Goal: Information Seeking & Learning: Learn about a topic

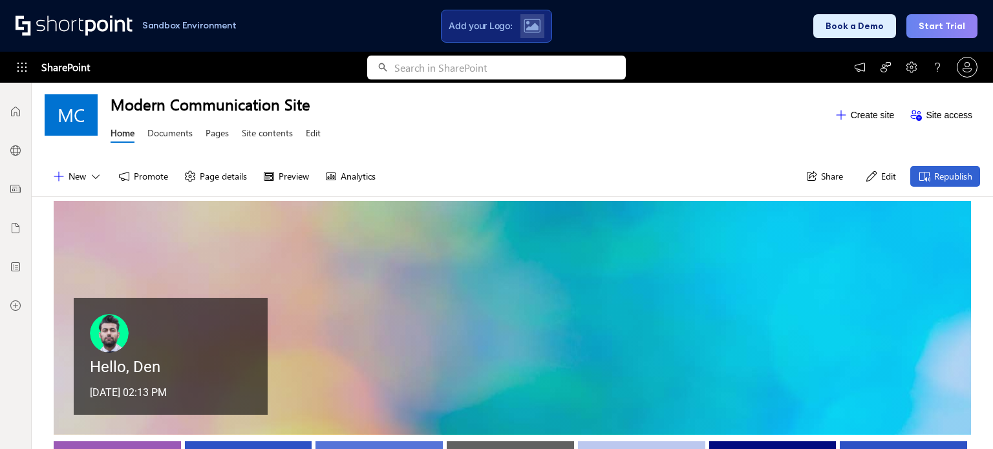
scroll to position [194, 0]
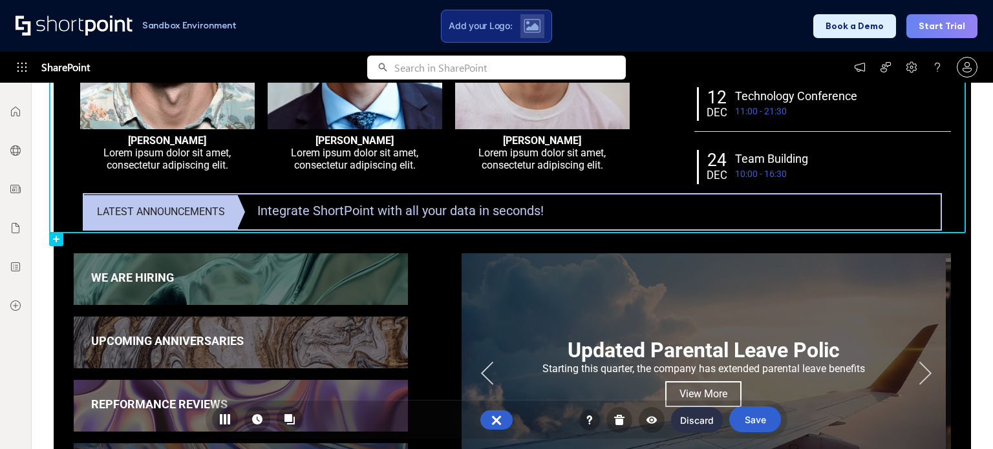
scroll to position [711, 0]
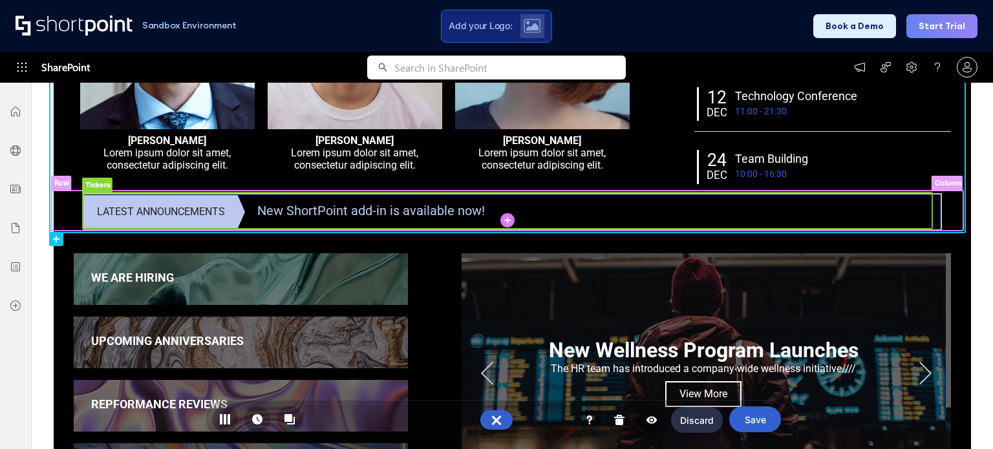
click at [357, 196] on rect at bounding box center [508, 211] width 850 height 36
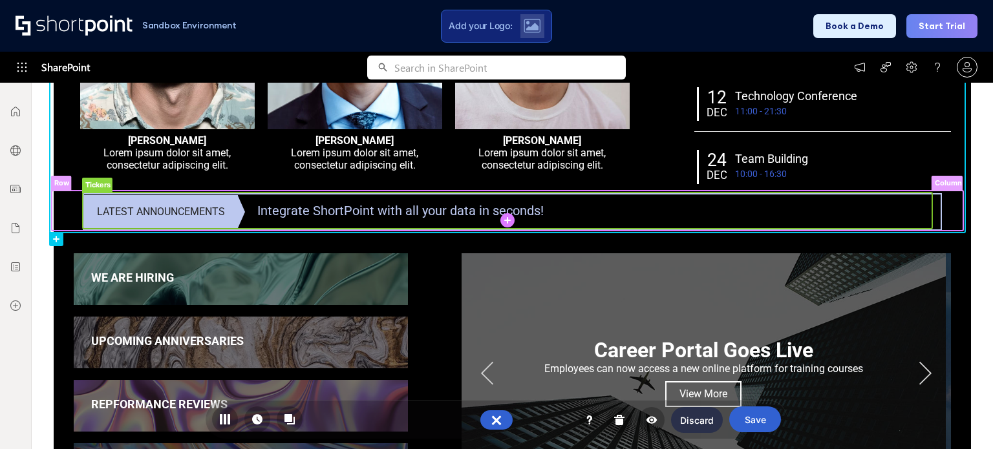
click at [381, 197] on rect at bounding box center [508, 211] width 850 height 36
